Goal: Task Accomplishment & Management: Manage account settings

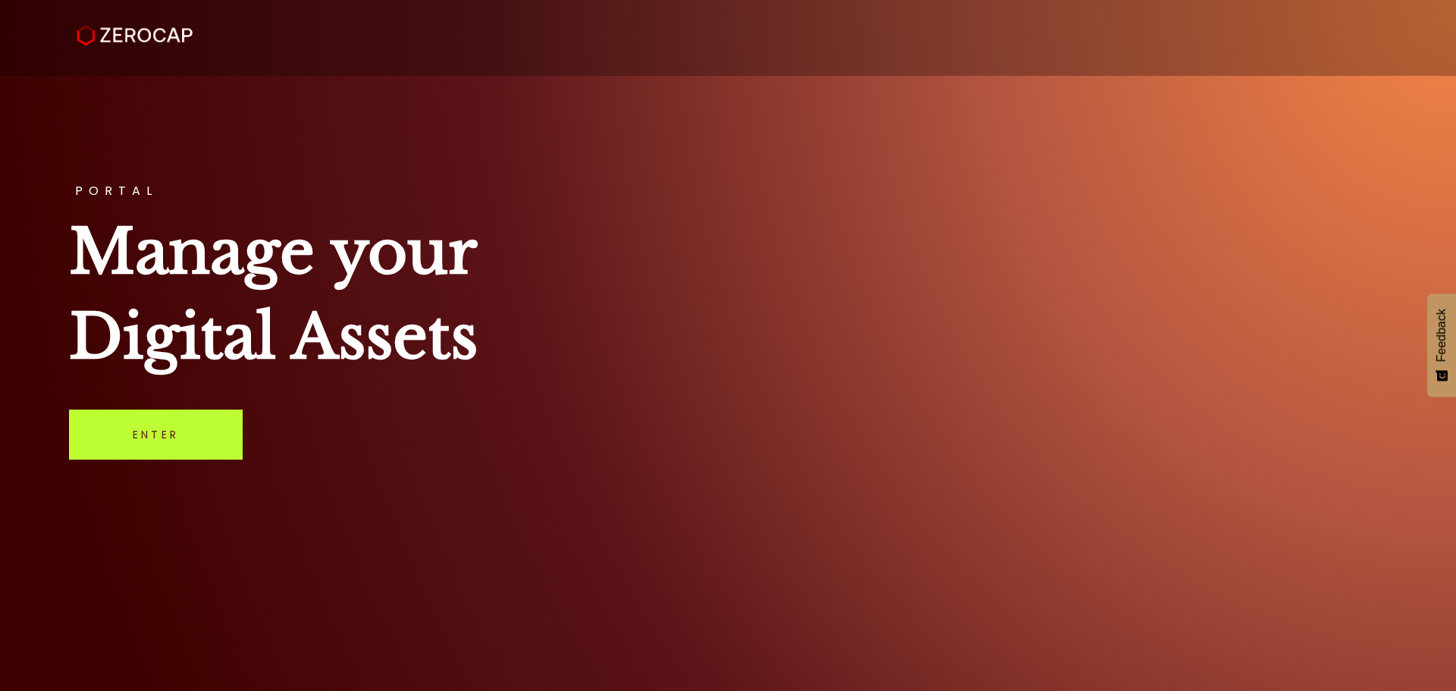
click at [153, 432] on link "Enter" at bounding box center [156, 435] width 174 height 50
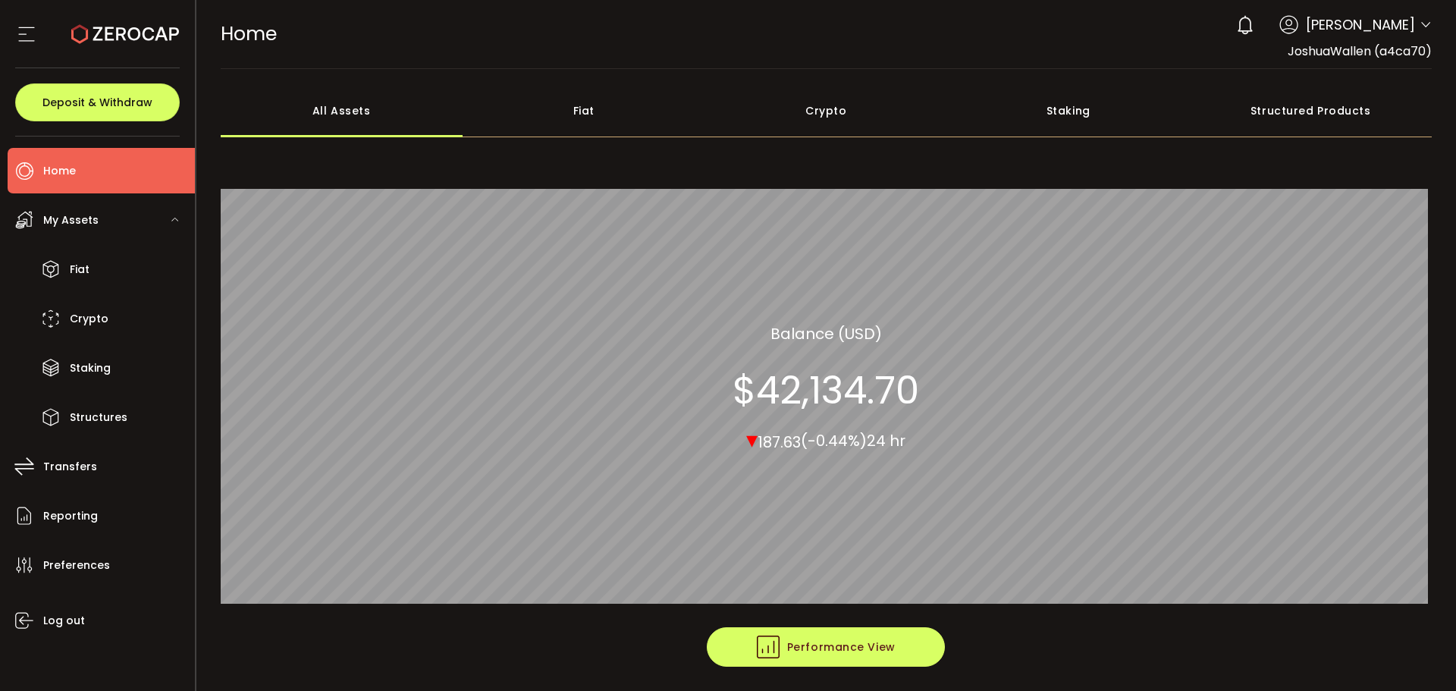
click at [819, 642] on span "Performance View" at bounding box center [826, 647] width 139 height 23
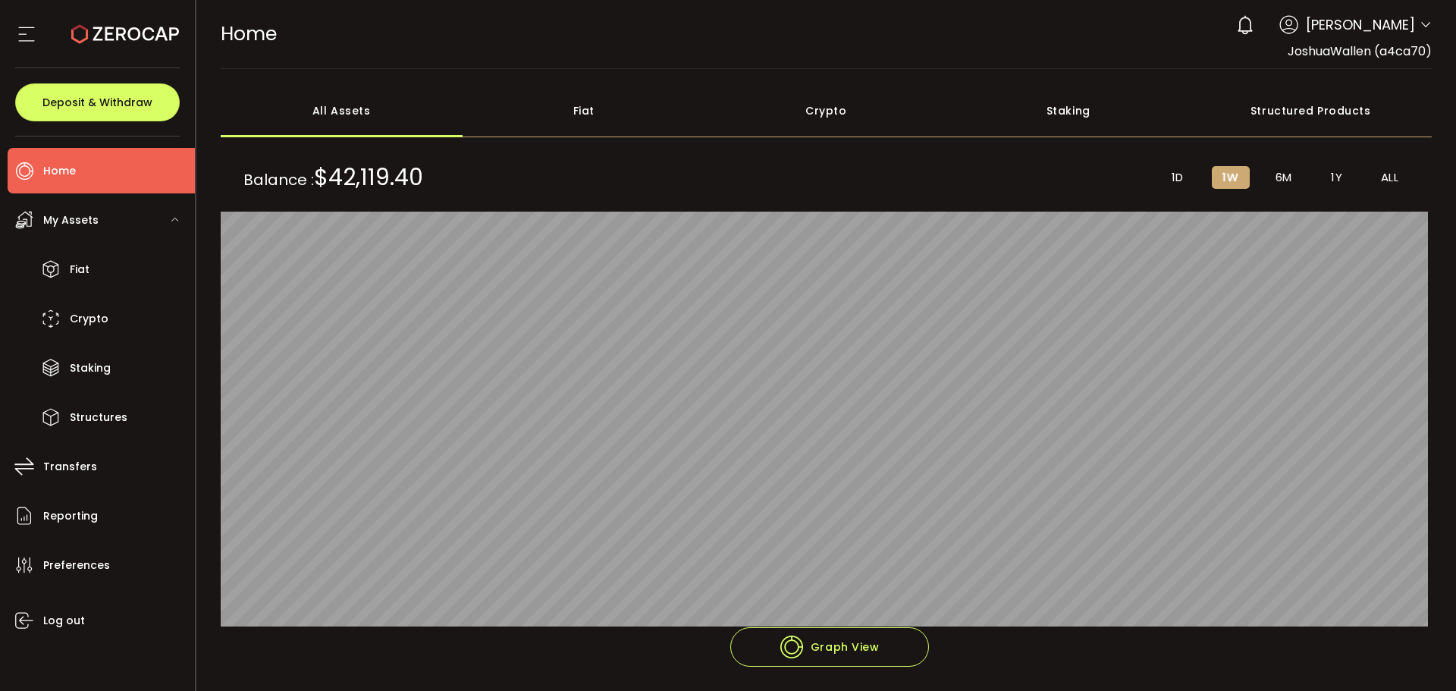
click at [1331, 186] on li "1Y" at bounding box center [1337, 177] width 38 height 23
click at [814, 102] on div "Crypto" at bounding box center [826, 110] width 243 height 53
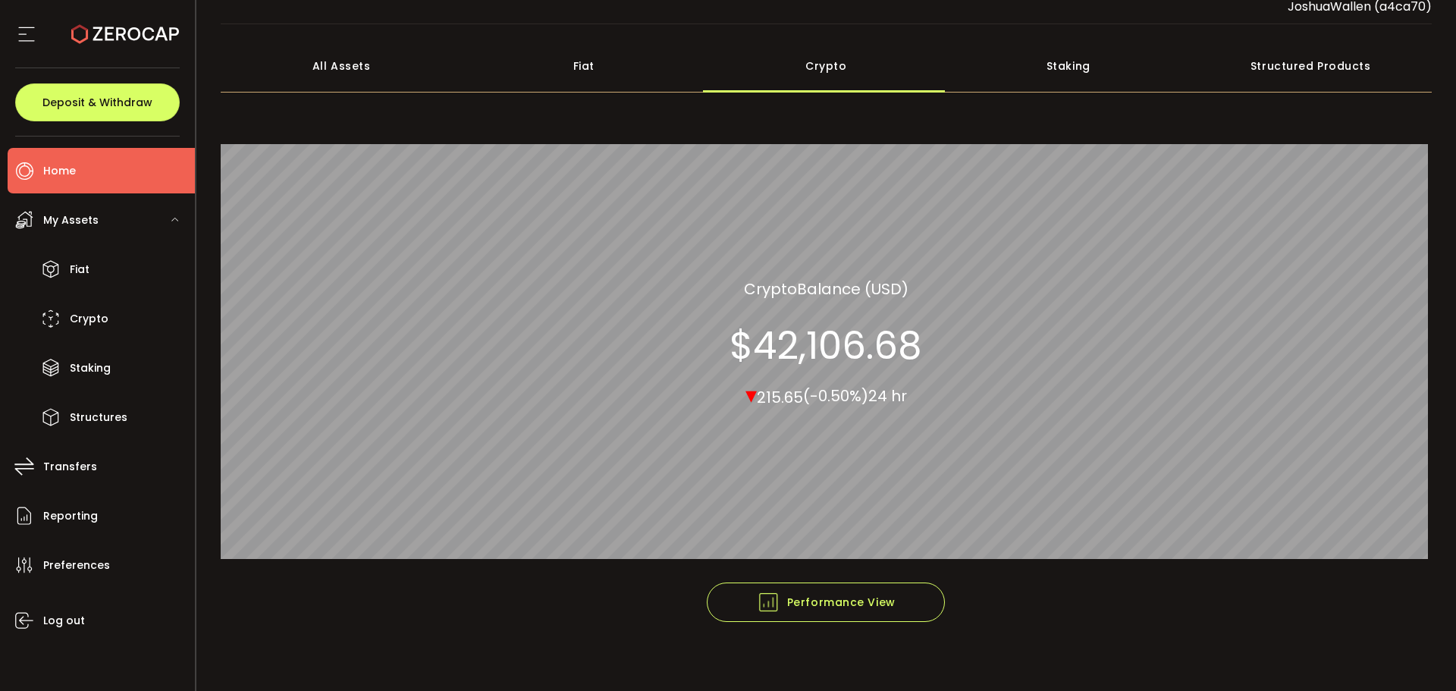
scroll to position [56, 0]
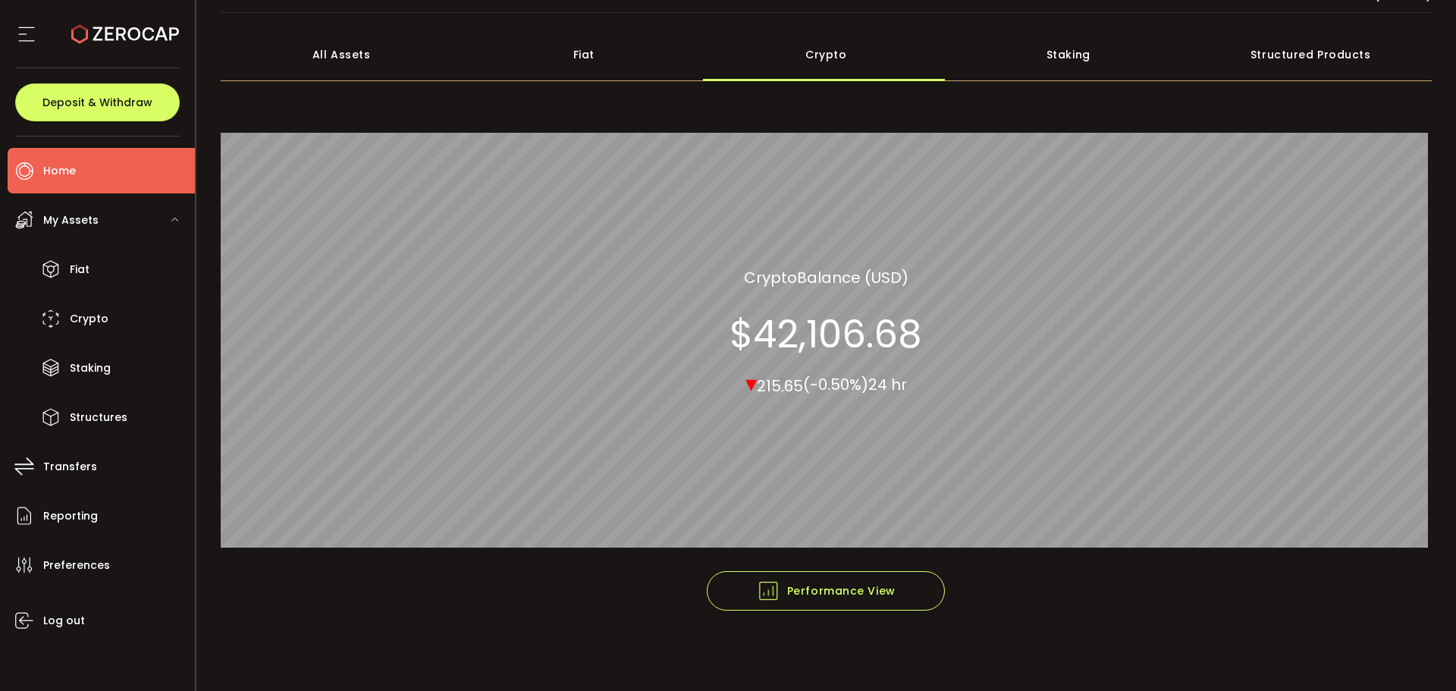
click at [331, 58] on div "All Assets" at bounding box center [342, 54] width 243 height 53
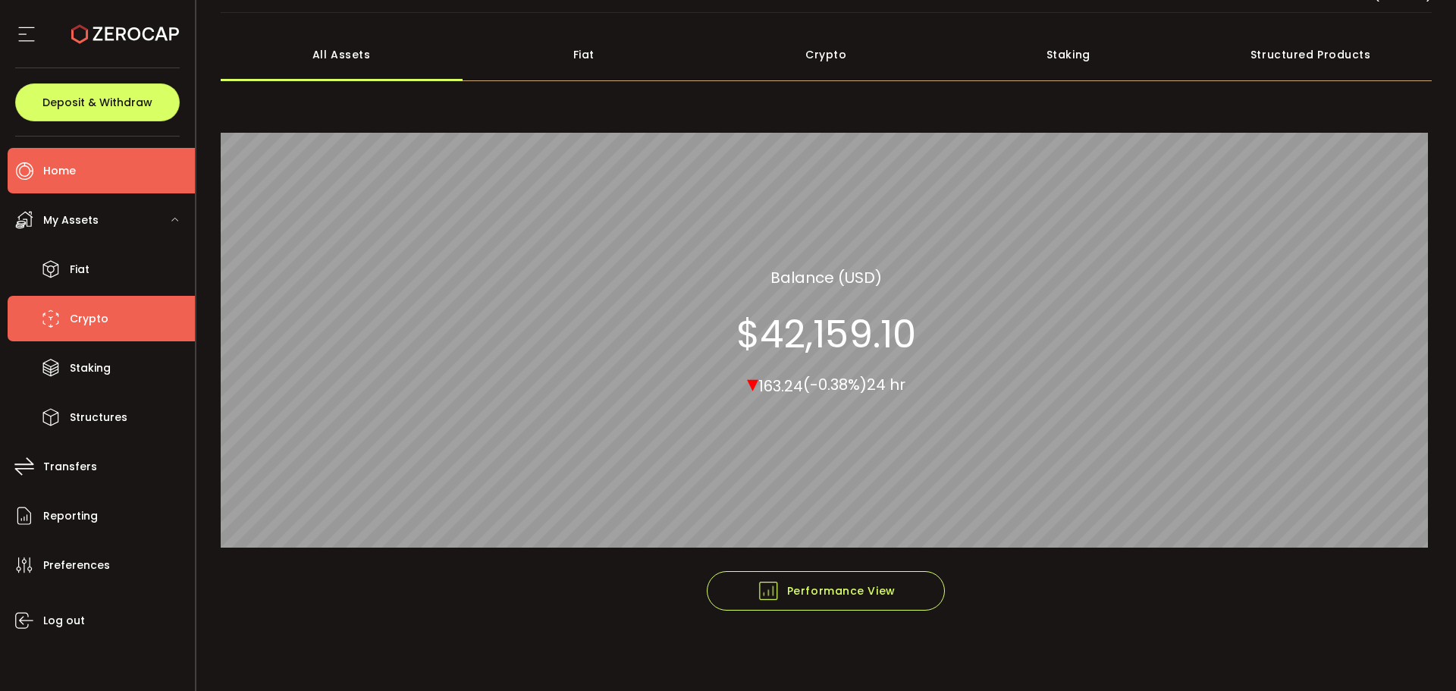
click at [103, 312] on span "Crypto" at bounding box center [89, 319] width 39 height 22
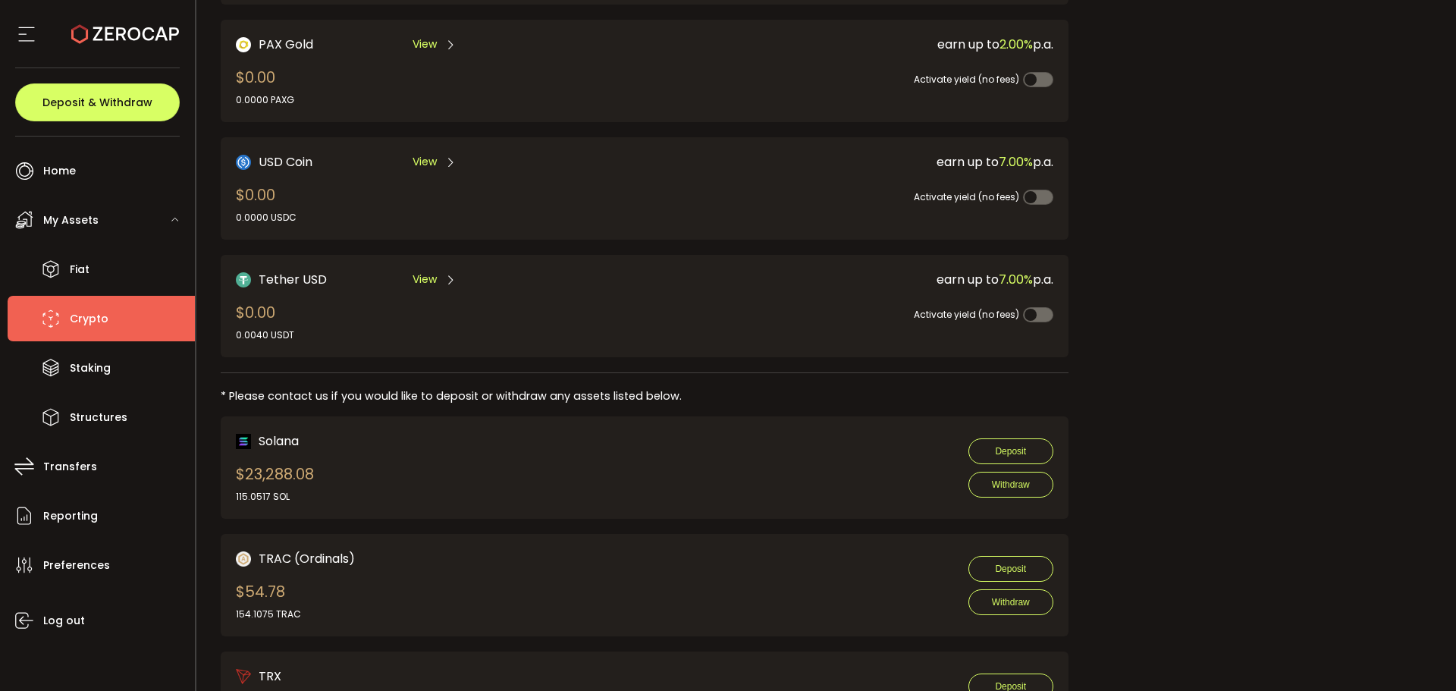
scroll to position [564, 0]
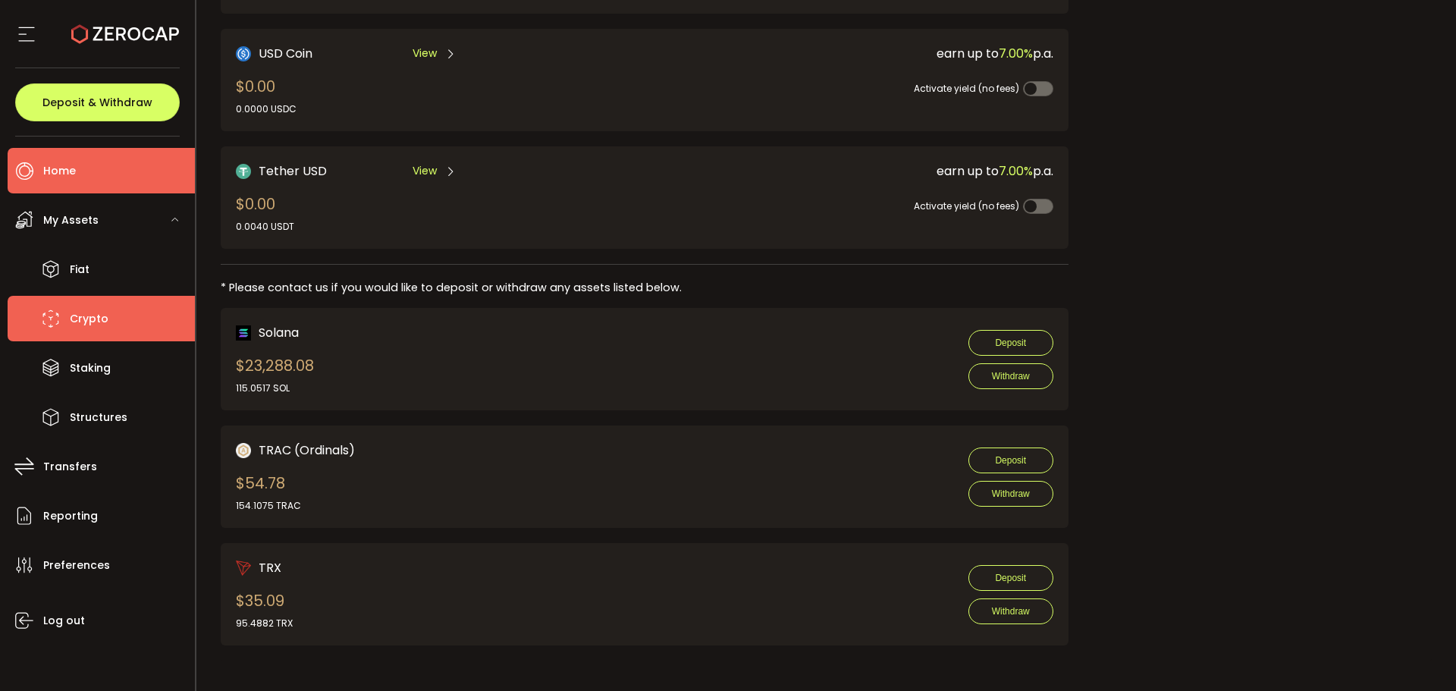
click at [79, 176] on li "Home" at bounding box center [101, 171] width 187 height 46
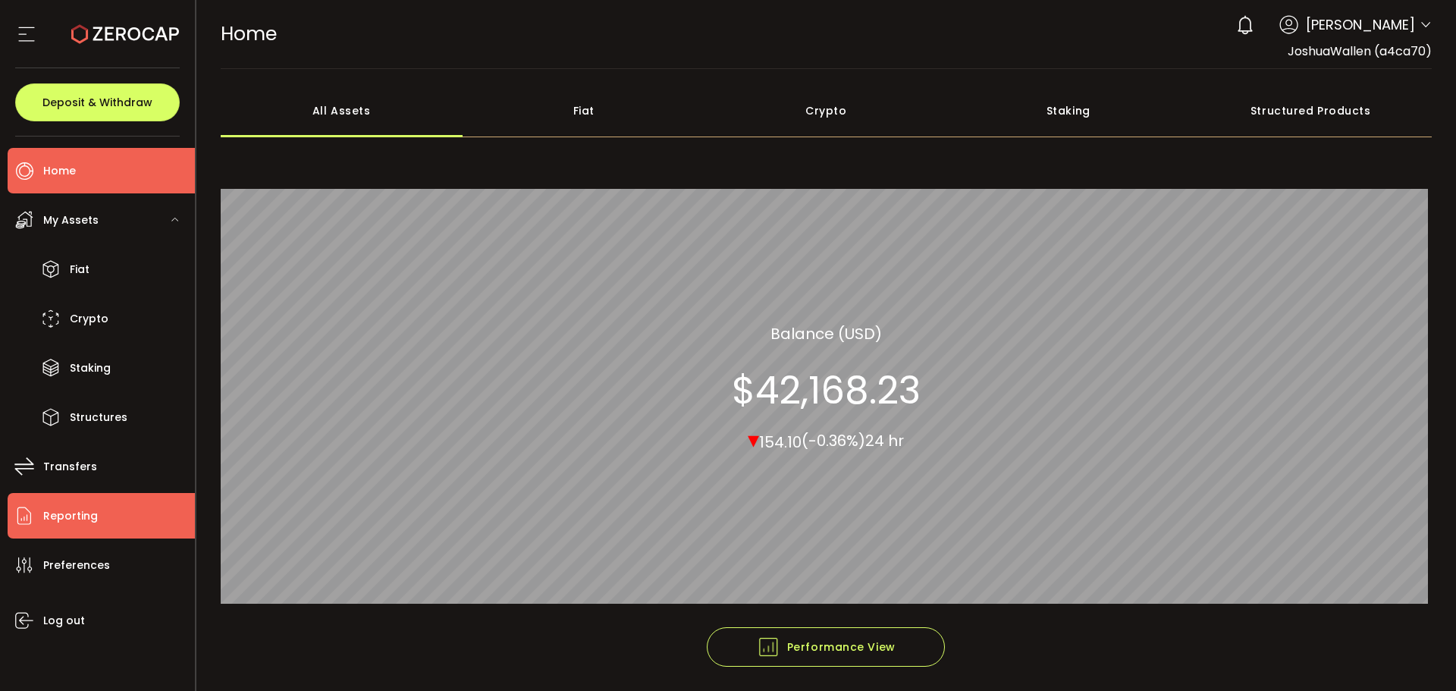
click at [97, 519] on li "Reporting" at bounding box center [101, 516] width 187 height 46
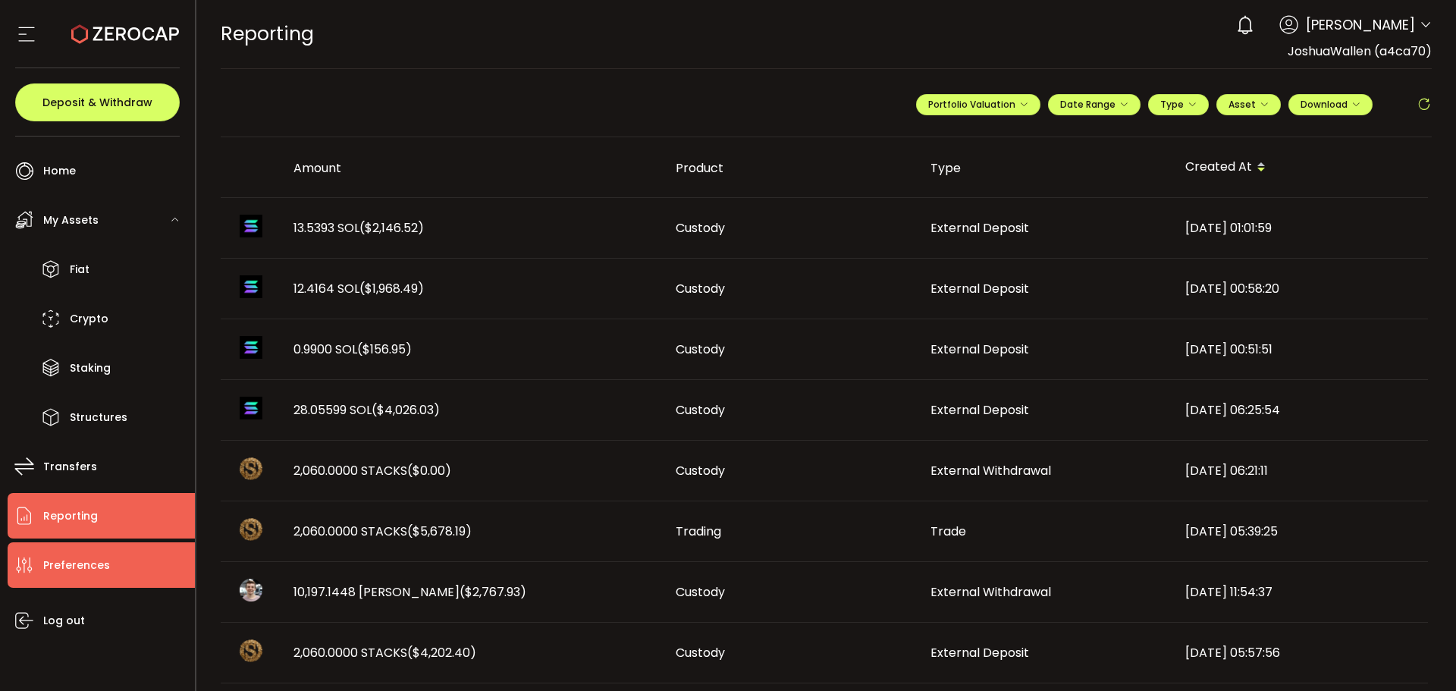
click at [92, 562] on span "Preferences" at bounding box center [76, 565] width 67 height 22
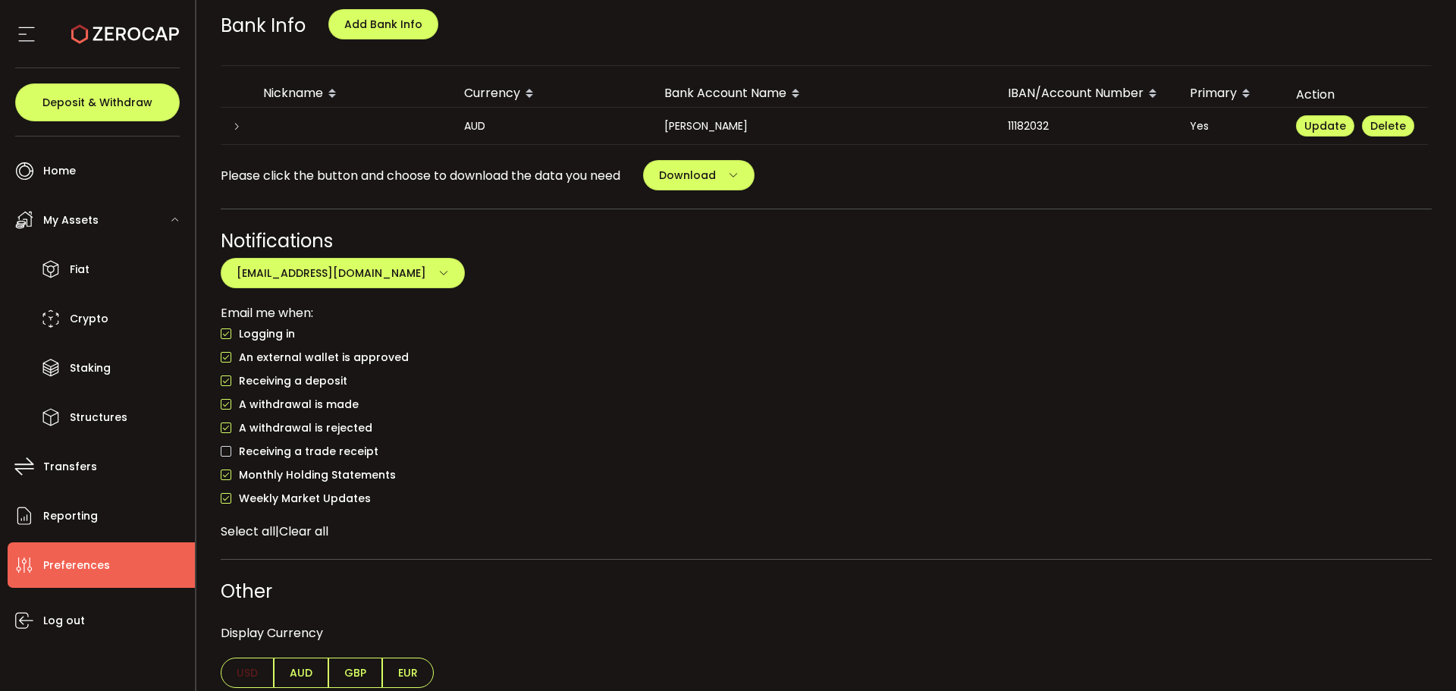
scroll to position [600, 0]
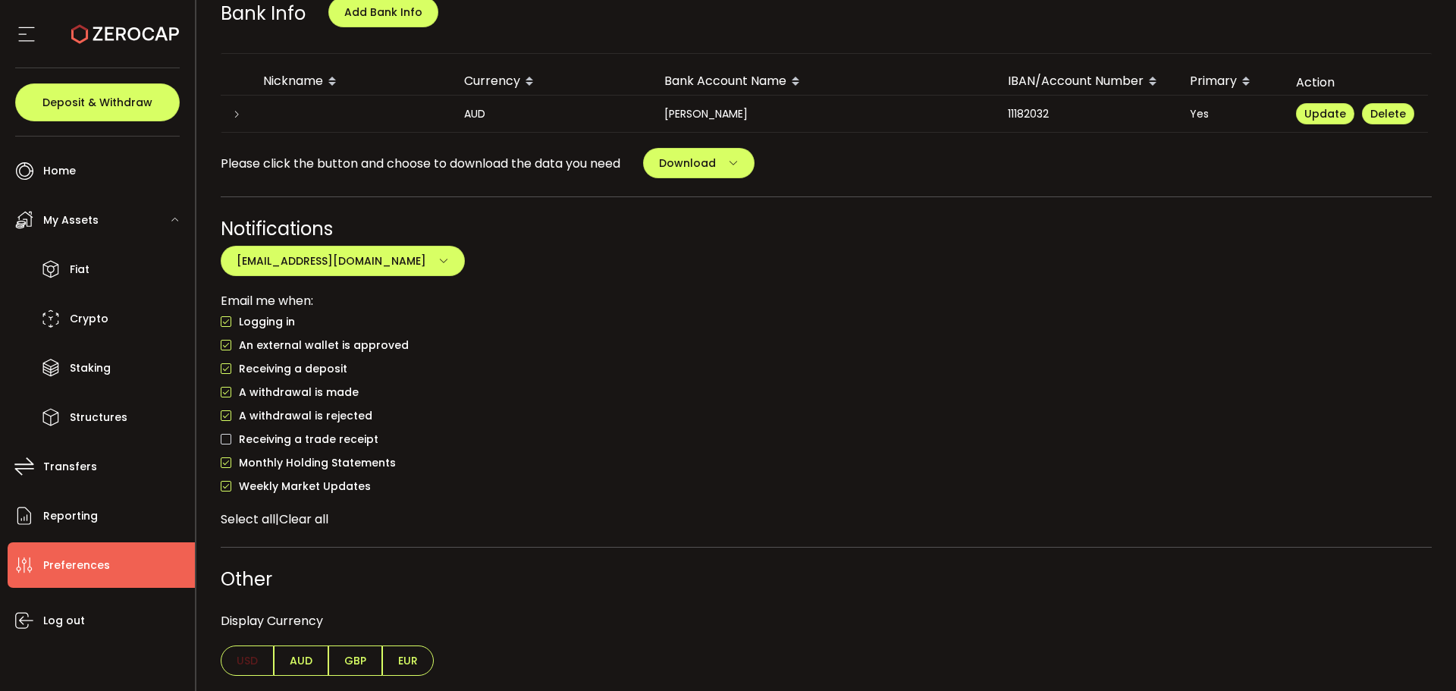
click at [307, 664] on span "AUD" at bounding box center [301, 660] width 55 height 30
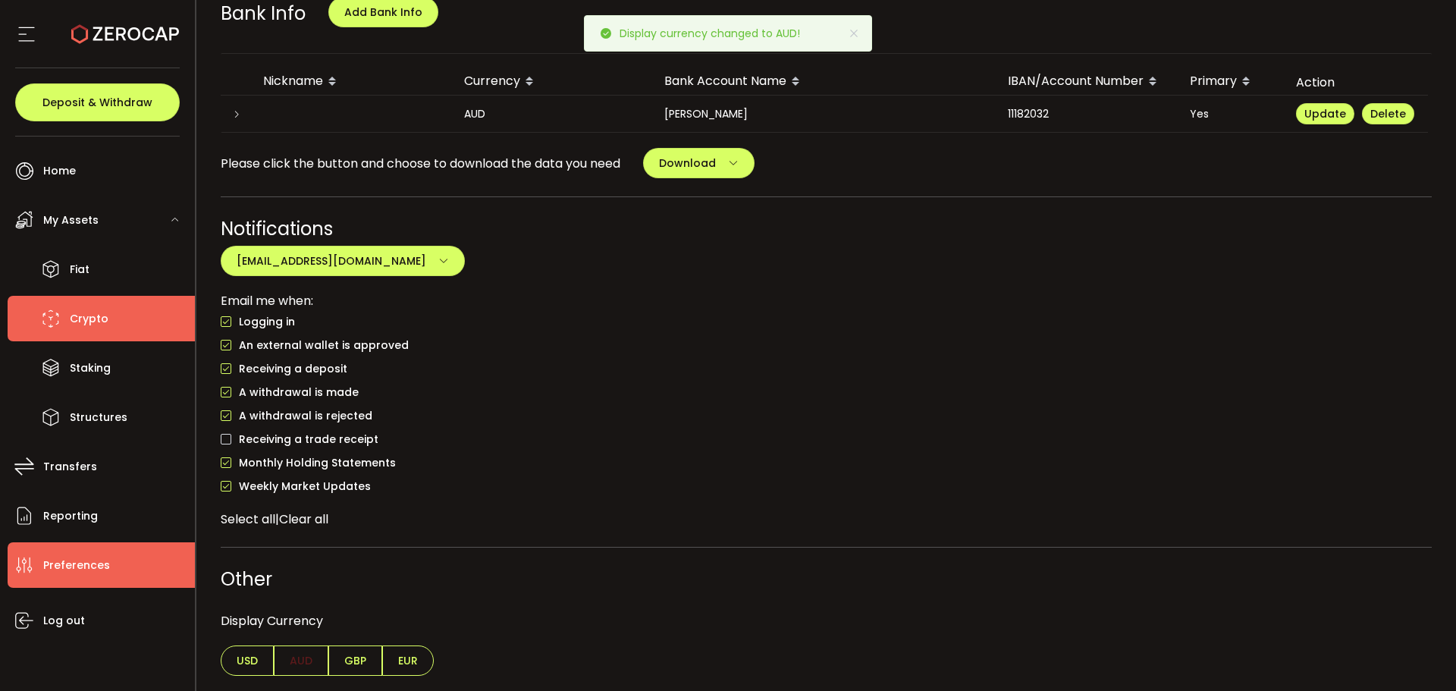
click at [99, 319] on span "Crypto" at bounding box center [89, 319] width 39 height 22
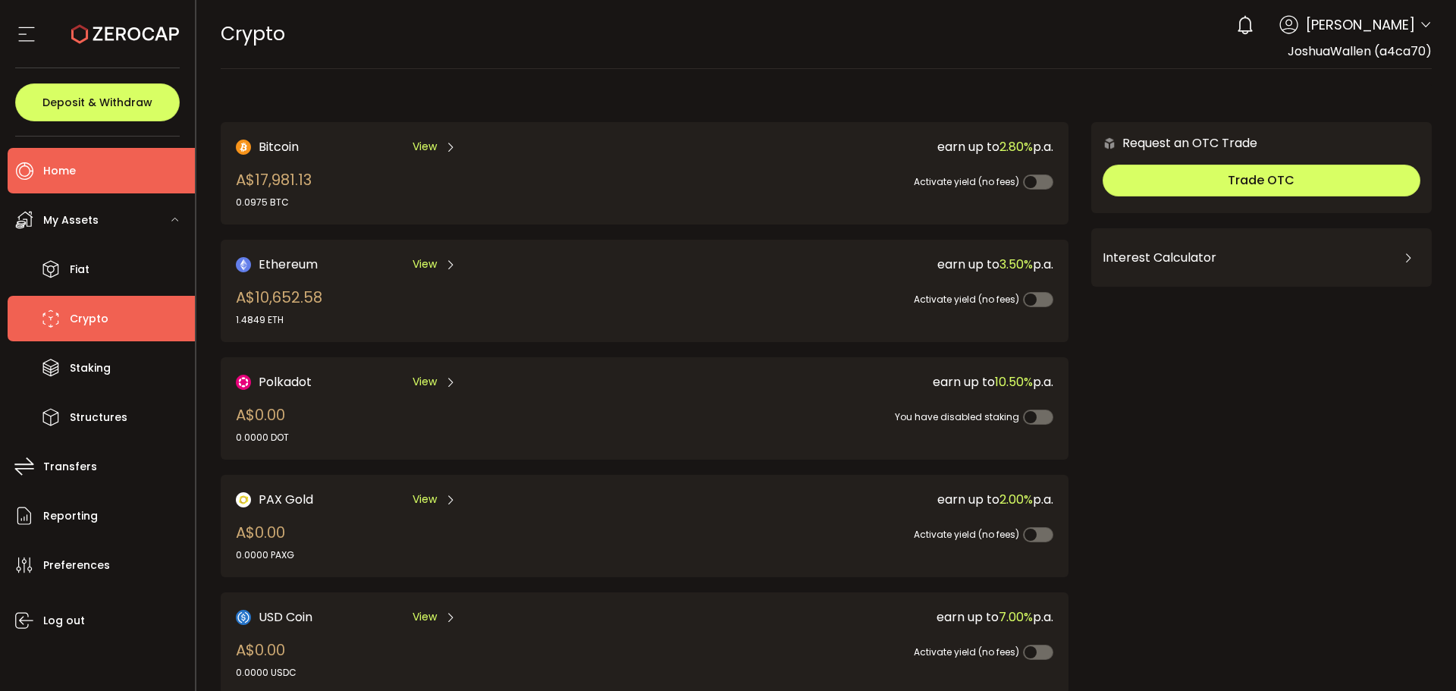
click at [96, 162] on li "Home" at bounding box center [101, 171] width 187 height 46
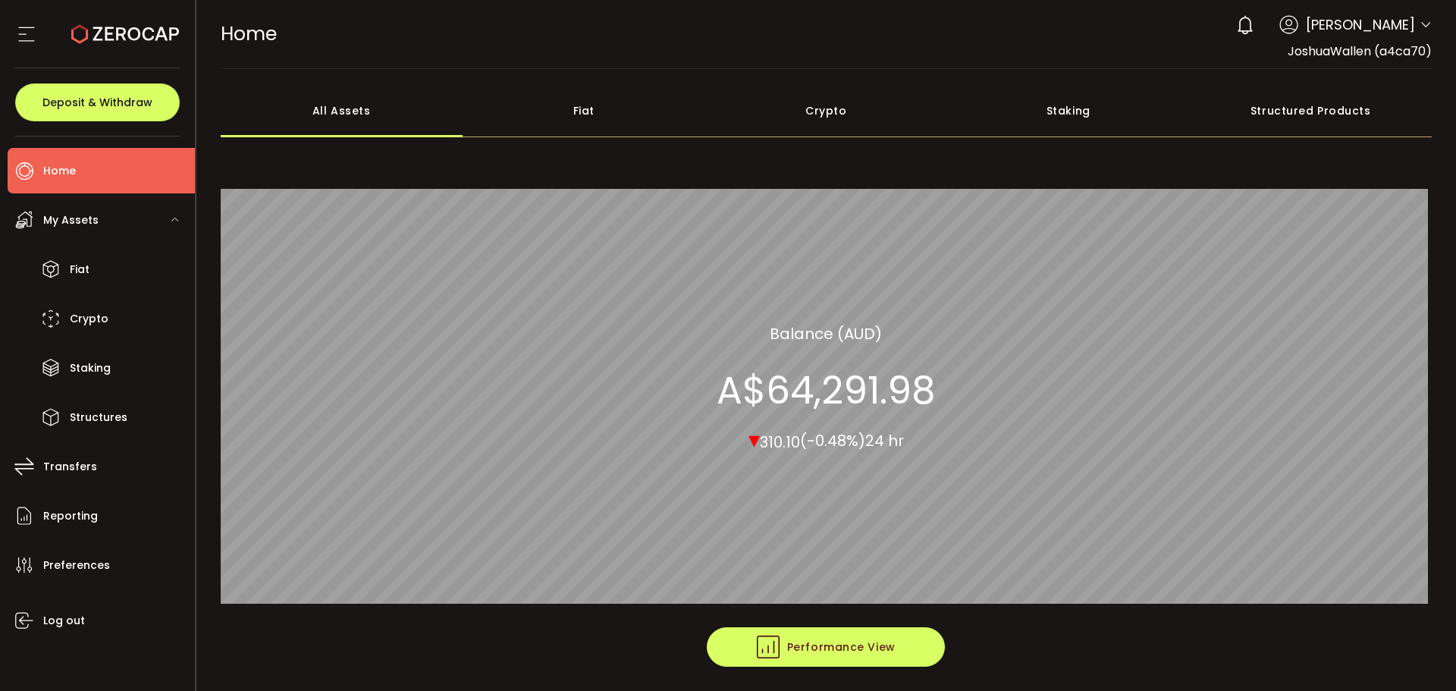
click at [880, 639] on span "Performance View" at bounding box center [826, 647] width 139 height 23
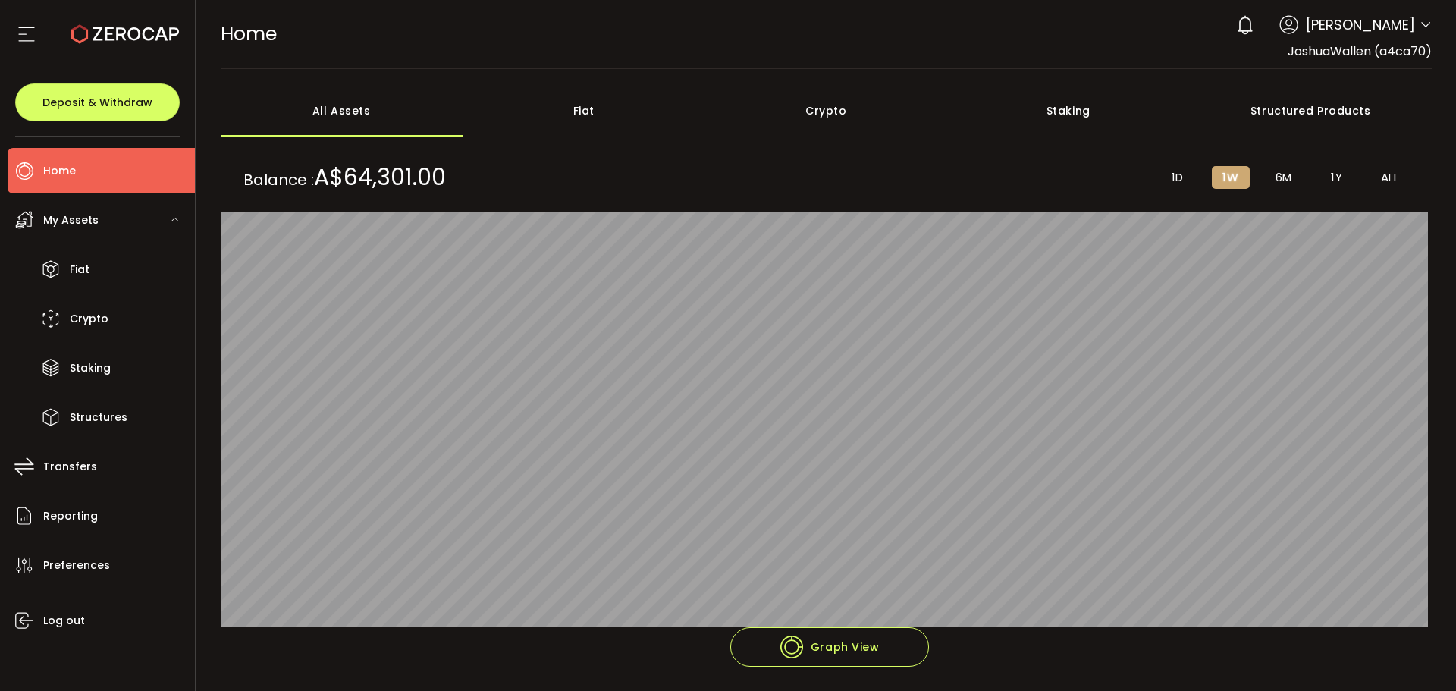
click at [1339, 171] on li "1Y" at bounding box center [1337, 177] width 38 height 23
click at [1394, 175] on span "ALL" at bounding box center [1390, 178] width 18 height 14
